Goal: Information Seeking & Learning: Understand process/instructions

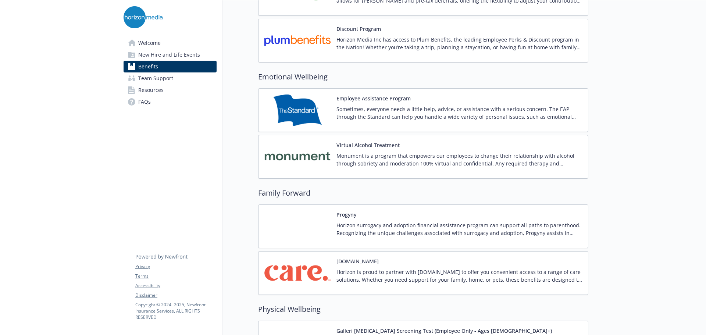
scroll to position [1361, 0]
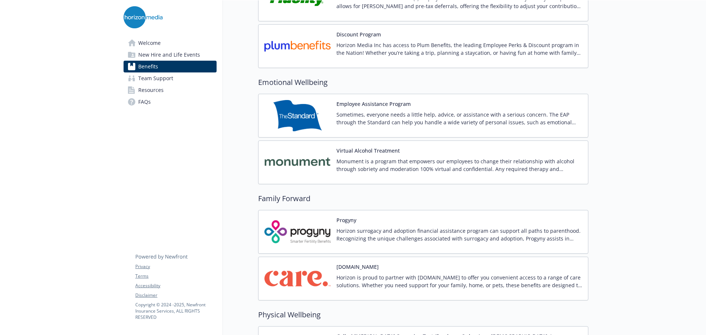
click at [376, 105] on button "Employee Assistance Program" at bounding box center [374, 104] width 74 height 8
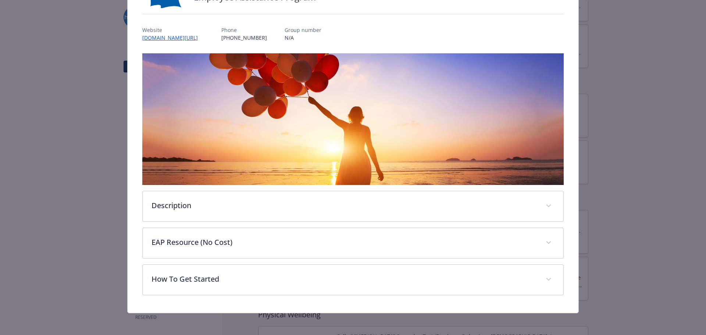
scroll to position [71, 0]
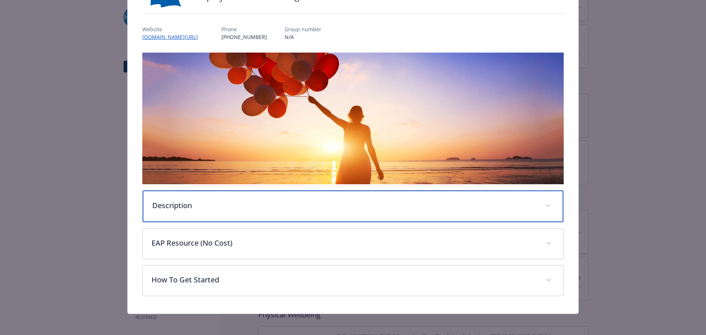
click at [404, 195] on div "Description" at bounding box center [353, 207] width 421 height 32
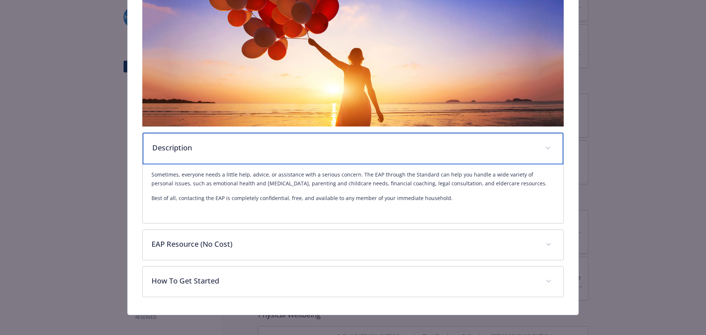
scroll to position [132, 0]
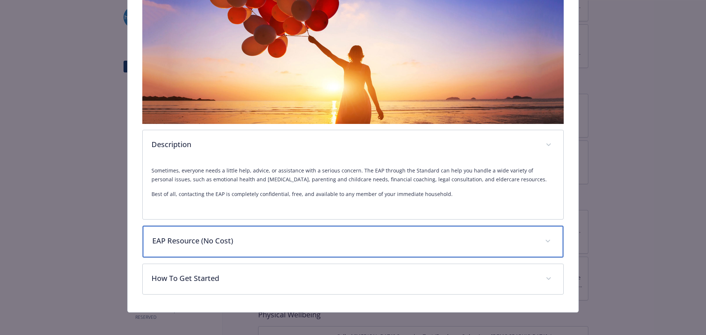
click at [372, 231] on div "EAP Resource (No Cost)" at bounding box center [353, 242] width 421 height 32
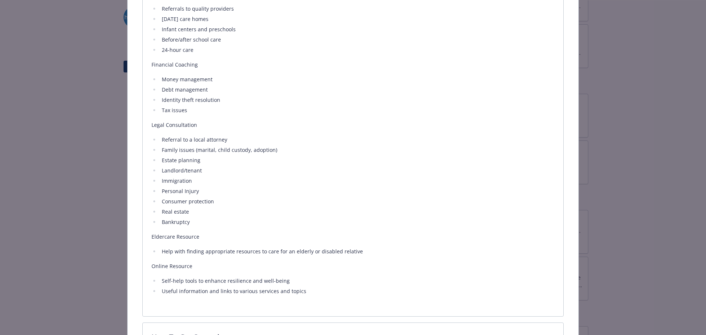
scroll to position [595, 0]
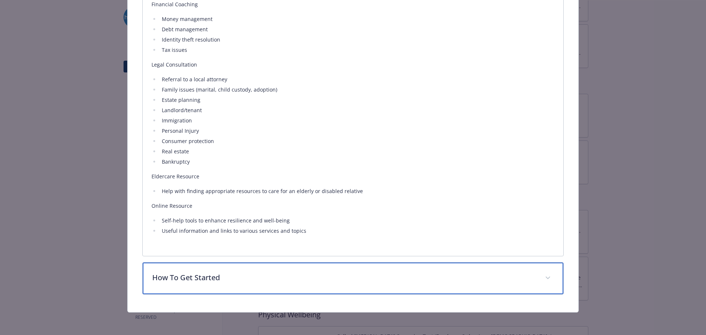
click at [361, 274] on p "How To Get Started" at bounding box center [344, 277] width 385 height 11
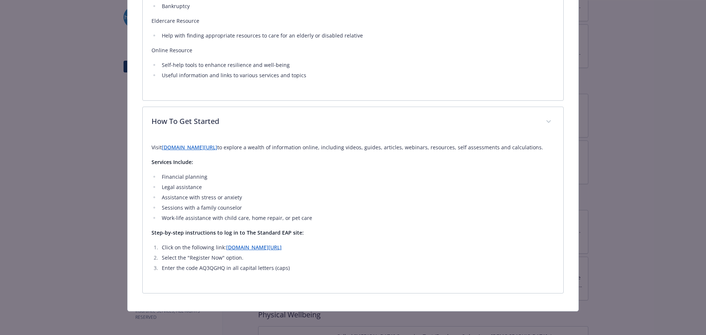
scroll to position [759, 0]
click at [282, 248] on link "[DOMAIN_NAME][URL]" at bounding box center [254, 247] width 56 height 7
